Goal: Transaction & Acquisition: Obtain resource

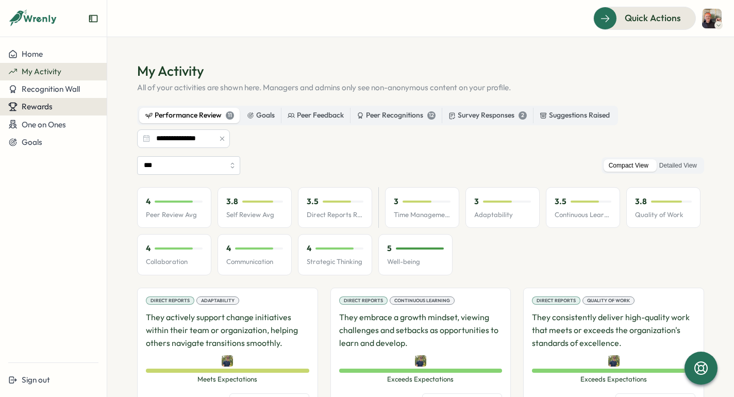
click at [45, 105] on span "Rewards" at bounding box center [37, 106] width 31 height 10
click at [108, 106] on div "Redeem Rewards" at bounding box center [140, 107] width 70 height 20
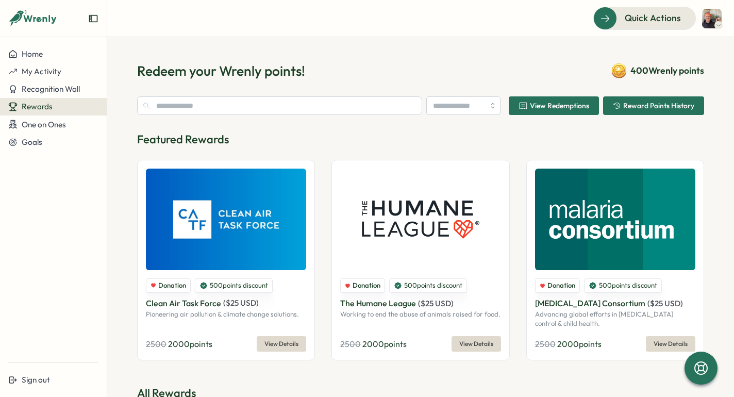
type input "**********"
click at [12, 56] on icon at bounding box center [12, 53] width 7 height 7
